Goal: Task Accomplishment & Management: Use online tool/utility

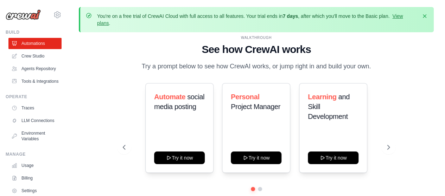
click at [28, 11] on img at bounding box center [23, 14] width 35 height 11
click at [26, 11] on img at bounding box center [23, 14] width 35 height 11
click at [27, 15] on img at bounding box center [23, 14] width 35 height 11
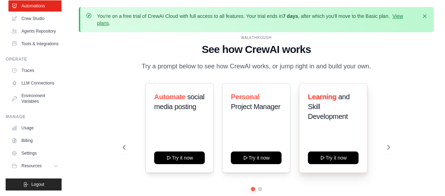
scroll to position [32, 0]
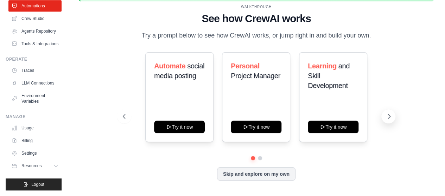
click at [390, 120] on icon at bounding box center [388, 116] width 7 height 7
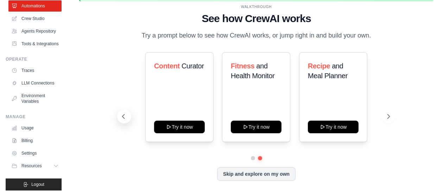
click at [126, 118] on icon at bounding box center [123, 116] width 7 height 7
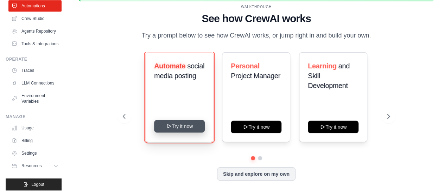
click at [174, 133] on button "Try it now" at bounding box center [179, 126] width 51 height 13
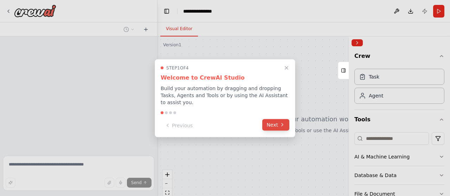
click at [279, 119] on button "Next" at bounding box center [275, 125] width 27 height 12
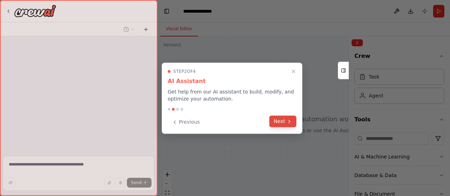
click at [281, 120] on button "Next" at bounding box center [282, 122] width 27 height 12
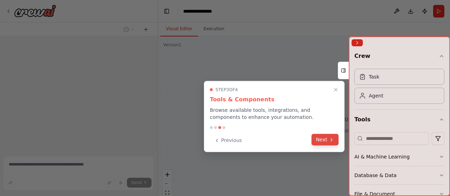
click at [321, 141] on button "Next" at bounding box center [324, 140] width 27 height 12
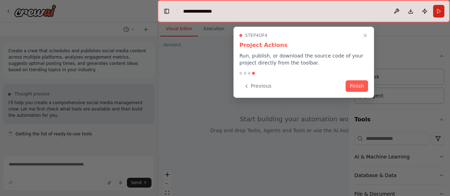
click at [349, 86] on button "Finish" at bounding box center [357, 86] width 22 height 12
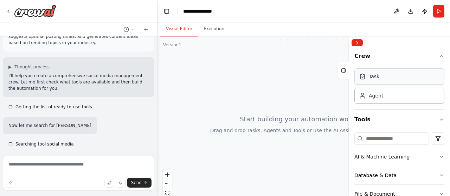
scroll to position [27, 0]
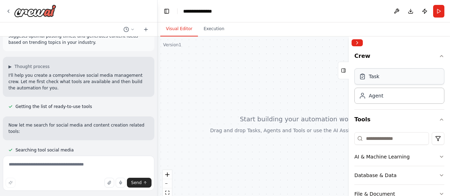
click at [393, 81] on div "Task" at bounding box center [399, 77] width 90 height 16
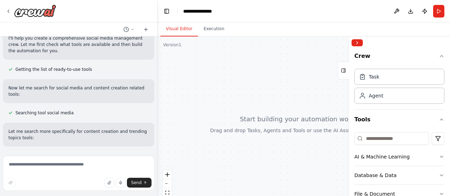
scroll to position [71, 0]
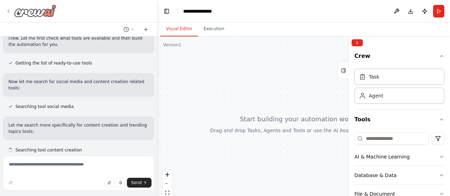
click at [39, 15] on img at bounding box center [35, 11] width 42 height 13
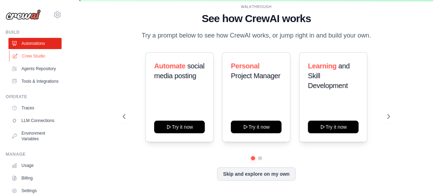
click at [38, 54] on link "Crew Studio" at bounding box center [35, 56] width 53 height 11
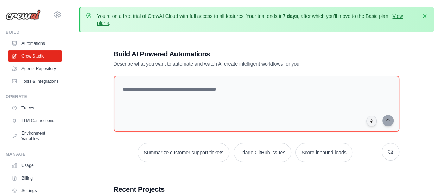
scroll to position [117, 0]
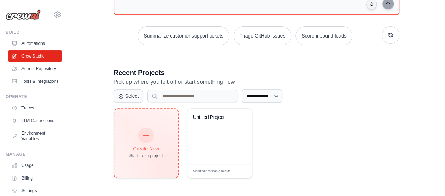
click at [158, 153] on div "Start fresh project" at bounding box center [145, 156] width 33 height 6
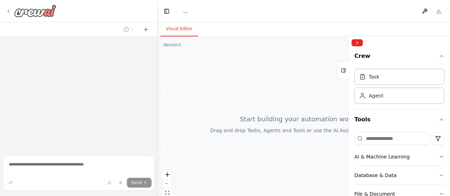
click at [10, 11] on icon at bounding box center [9, 11] width 6 height 6
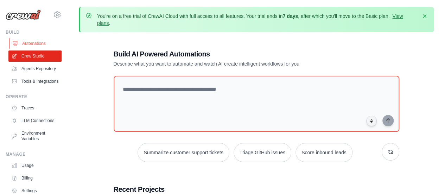
click at [30, 43] on link "Automations" at bounding box center [35, 43] width 53 height 11
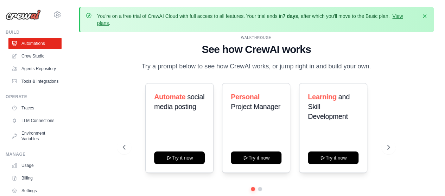
click at [26, 17] on img at bounding box center [23, 14] width 35 height 11
click at [421, 15] on icon "button" at bounding box center [424, 15] width 7 height 7
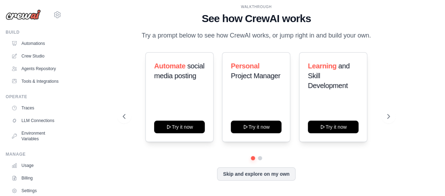
scroll to position [1, 0]
click at [277, 174] on button "Skip and explore on my own" at bounding box center [256, 173] width 78 height 13
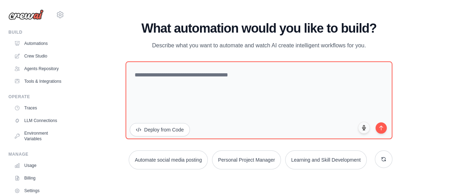
scroll to position [0, 0]
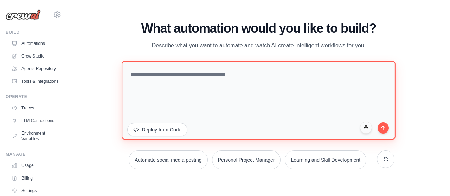
click at [232, 103] on textarea at bounding box center [259, 100] width 274 height 79
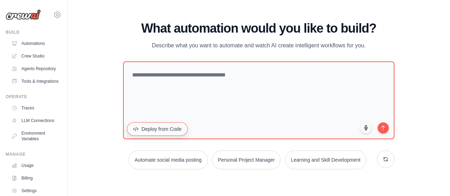
click at [151, 124] on button "Deploy from Code" at bounding box center [157, 128] width 61 height 13
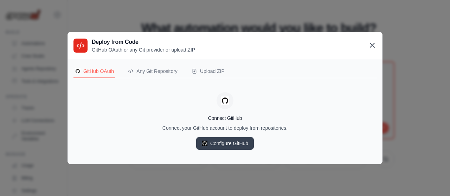
click at [370, 45] on icon at bounding box center [372, 45] width 8 height 8
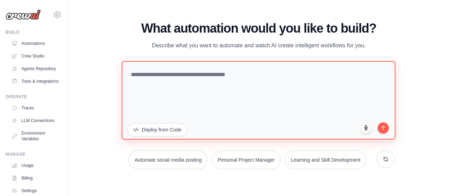
click at [319, 68] on textarea at bounding box center [259, 100] width 274 height 79
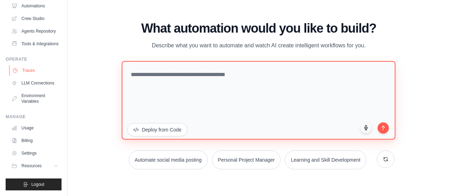
scroll to position [54, 0]
click at [177, 73] on textarea at bounding box center [259, 100] width 274 height 79
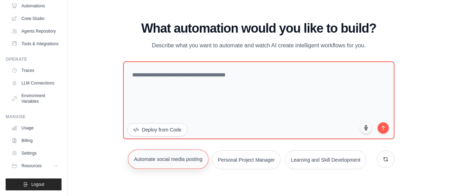
click at [208, 150] on button "Automate social media posting" at bounding box center [168, 159] width 80 height 19
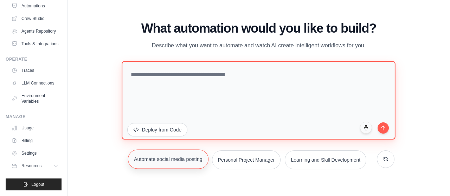
type textarea "**********"
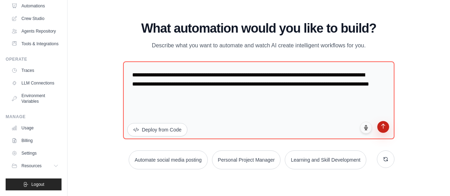
click at [383, 123] on icon "submit" at bounding box center [383, 126] width 6 height 6
drag, startPoint x: 103, startPoint y: 88, endPoint x: 105, endPoint y: 93, distance: 6.0
click at [103, 89] on div "WALKTHROUGH See how [PERSON_NAME] works Try a prompt below to see how [PERSON_N…" at bounding box center [259, 98] width 360 height 182
click at [107, 94] on div "WALKTHROUGH See how [PERSON_NAME] works Try a prompt below to see how [PERSON_N…" at bounding box center [259, 98] width 360 height 182
drag, startPoint x: 108, startPoint y: 101, endPoint x: 118, endPoint y: 0, distance: 101.0
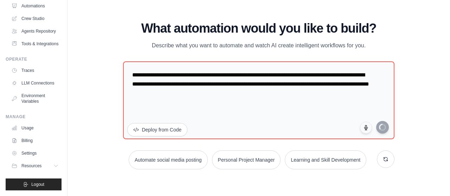
click at [110, 99] on div "WALKTHROUGH See how [PERSON_NAME] works Try a prompt below to see how [PERSON_N…" at bounding box center [259, 98] width 360 height 182
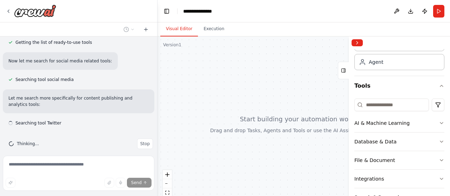
scroll to position [20, 0]
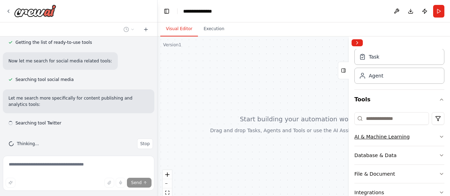
click at [439, 139] on icon "button" at bounding box center [442, 137] width 6 height 6
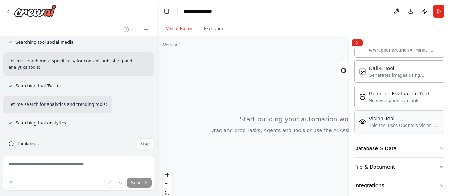
scroll to position [0, 0]
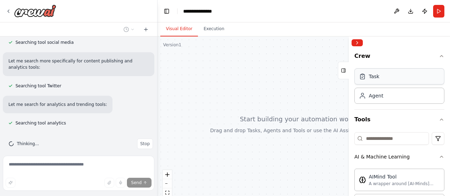
click at [396, 83] on div "Task" at bounding box center [399, 77] width 90 height 16
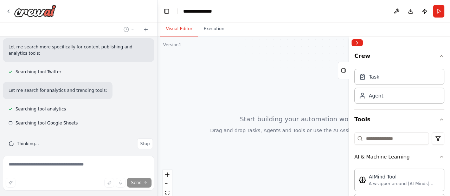
click at [378, 107] on div "Task Agent" at bounding box center [399, 88] width 90 height 44
drag, startPoint x: 387, startPoint y: 106, endPoint x: 386, endPoint y: 102, distance: 4.3
click at [387, 104] on div "Task Agent" at bounding box center [399, 88] width 90 height 44
click at [386, 97] on div "Agent" at bounding box center [399, 96] width 90 height 16
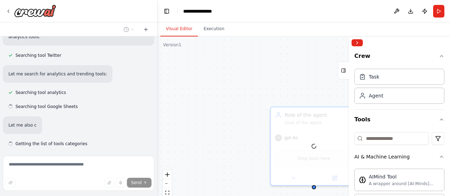
scroll to position [160, 0]
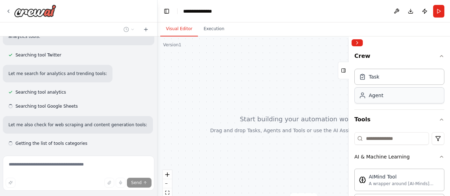
drag, startPoint x: 300, startPoint y: 114, endPoint x: 380, endPoint y: 91, distance: 83.3
click at [368, 111] on div "**********" at bounding box center [225, 98] width 450 height 196
drag, startPoint x: 382, startPoint y: 85, endPoint x: 215, endPoint y: 77, distance: 166.4
click at [205, 77] on div "**********" at bounding box center [225, 98] width 450 height 196
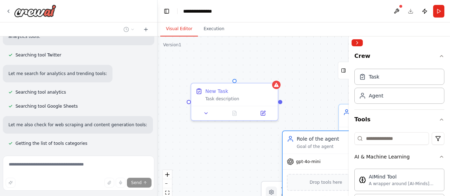
drag, startPoint x: 325, startPoint y: 153, endPoint x: 309, endPoint y: 147, distance: 17.2
click at [309, 147] on div "Goal of the agent" at bounding box center [331, 147] width 68 height 6
drag, startPoint x: 308, startPoint y: 145, endPoint x: 297, endPoint y: 137, distance: 12.9
click at [299, 141] on div "Role of the agent" at bounding box center [331, 139] width 68 height 7
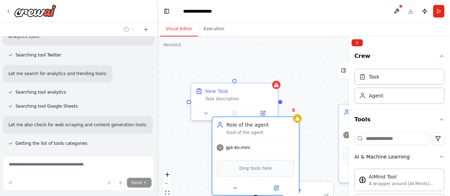
drag, startPoint x: 296, startPoint y: 135, endPoint x: 218, endPoint y: 121, distance: 80.0
click at [217, 121] on div "Role of the agent Goal of the agent" at bounding box center [255, 128] width 86 height 22
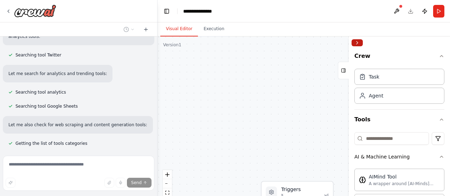
click at [358, 43] on button "Collapse right sidebar" at bounding box center [356, 42] width 11 height 7
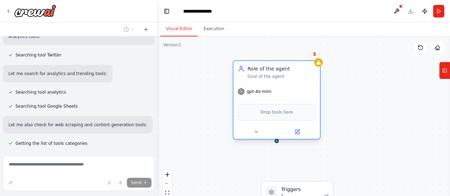
drag, startPoint x: 408, startPoint y: 77, endPoint x: 273, endPoint y: 73, distance: 135.4
click at [273, 73] on div "Role of the agent Goal of the agent" at bounding box center [281, 72] width 68 height 14
